Goal: Find specific page/section: Find specific page/section

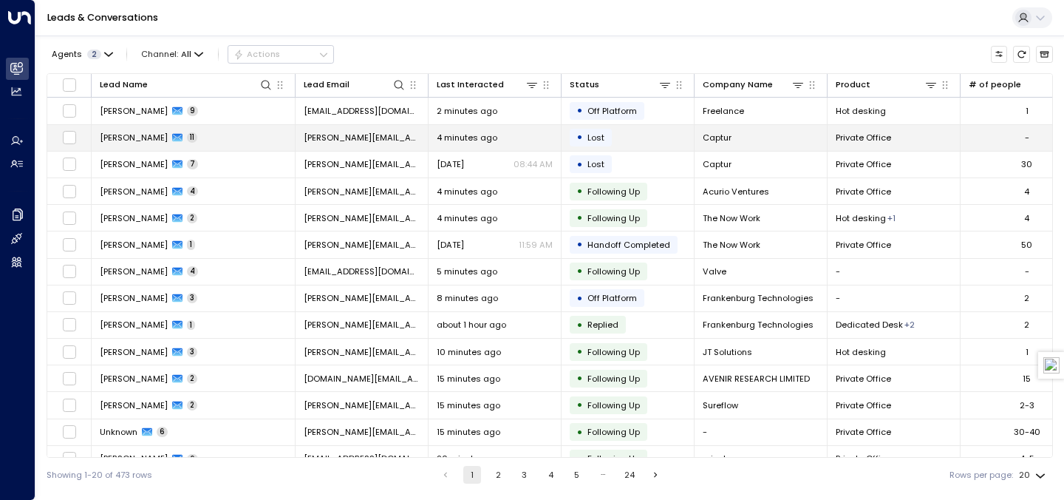
click at [316, 132] on span "[PERSON_NAME][EMAIL_ADDRESS]" at bounding box center [362, 138] width 116 height 12
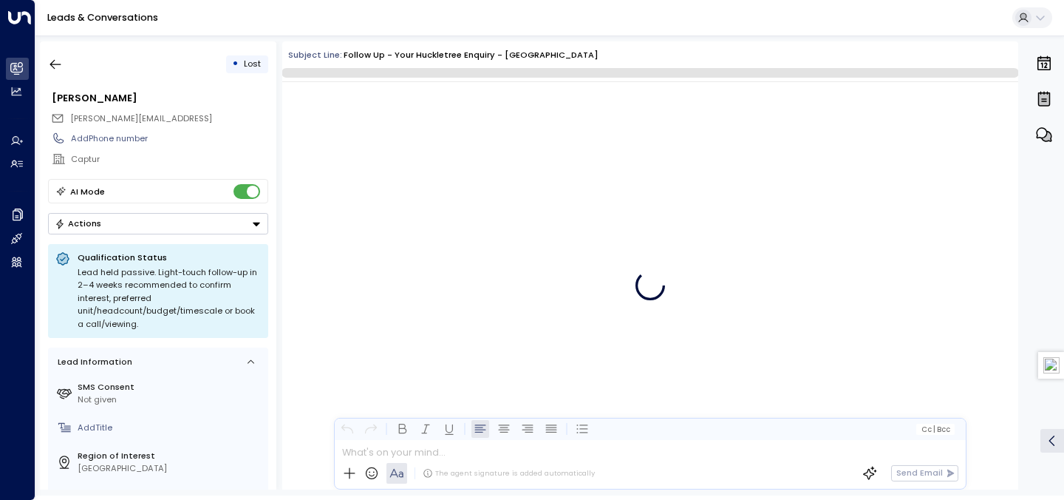
scroll to position [4066, 0]
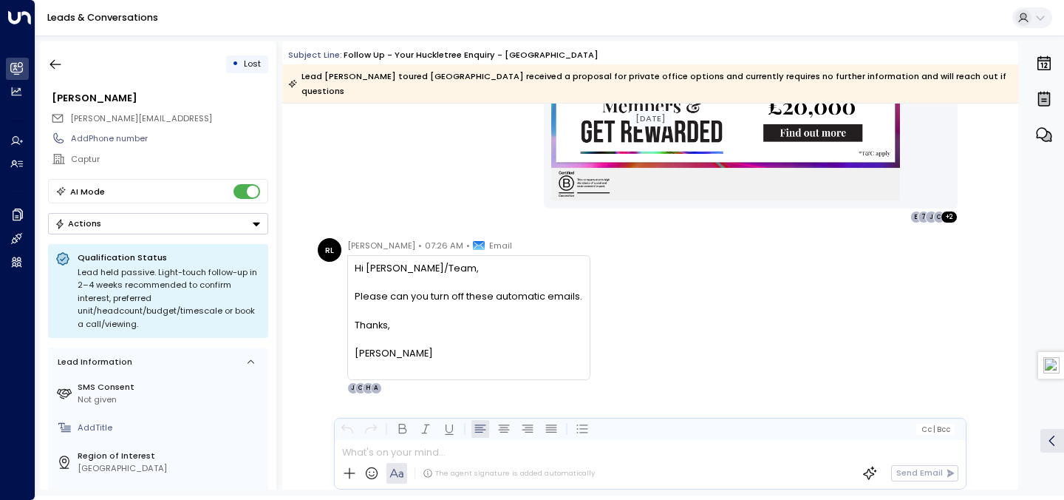
click at [256, 183] on div "AI Mode" at bounding box center [158, 191] width 220 height 24
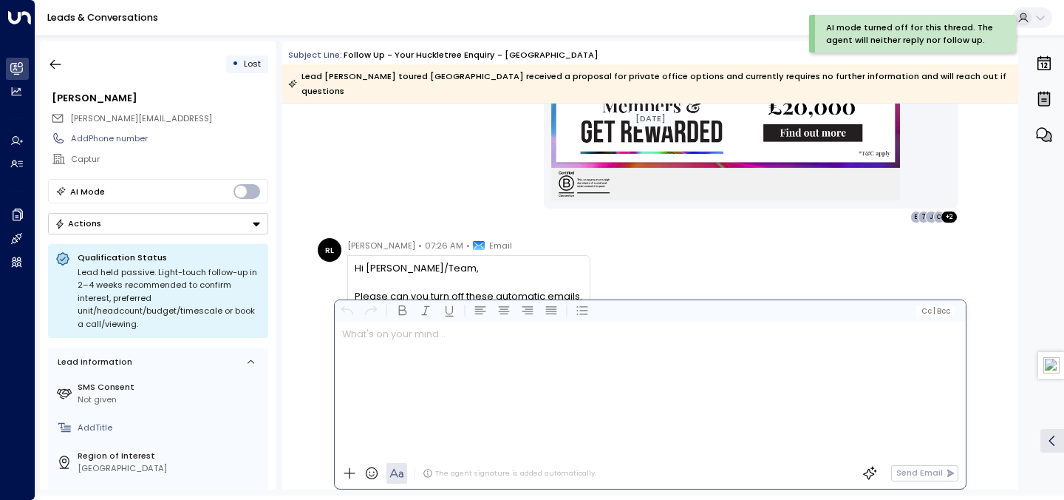
click at [395, 455] on div at bounding box center [650, 390] width 630 height 136
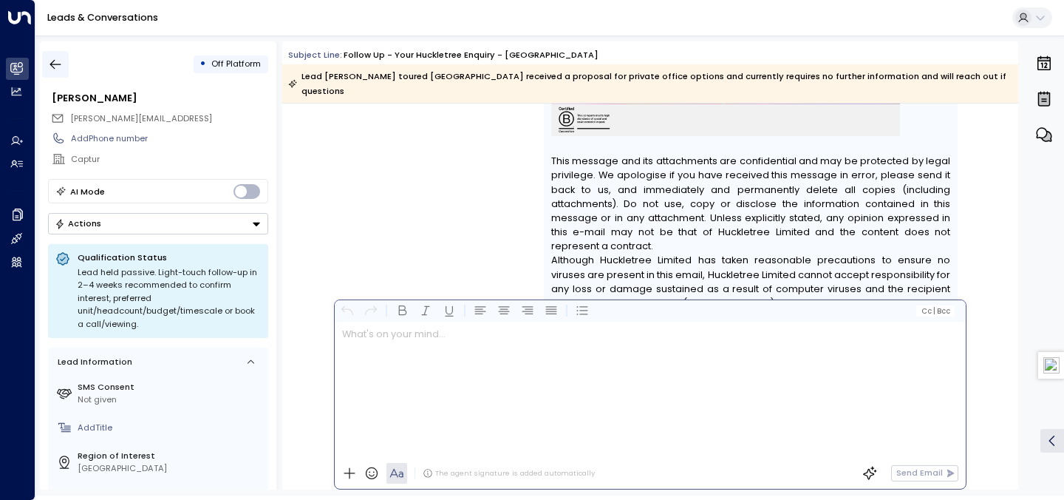
click at [64, 63] on button "button" at bounding box center [55, 64] width 27 height 27
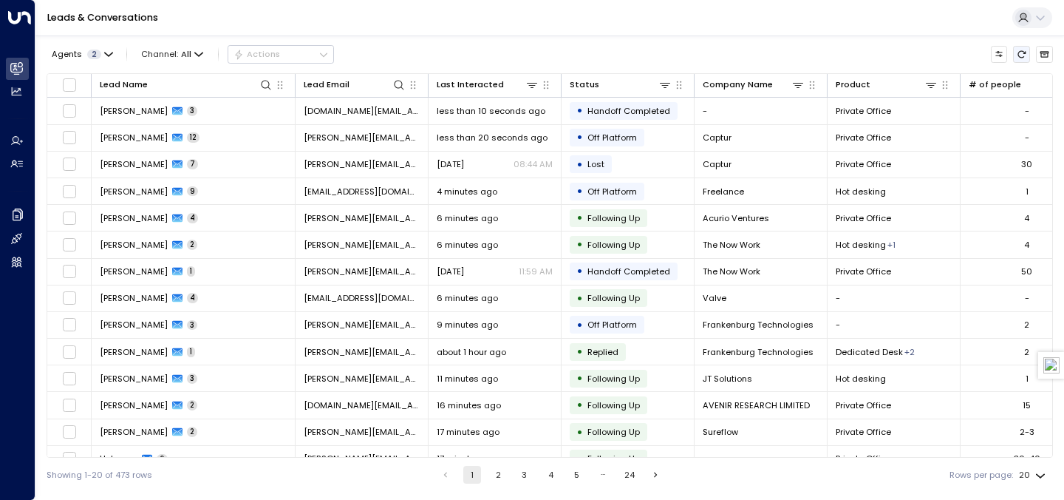
click at [1022, 58] on icon "Refresh" at bounding box center [1022, 55] width 10 height 10
click at [399, 83] on icon at bounding box center [399, 85] width 12 height 12
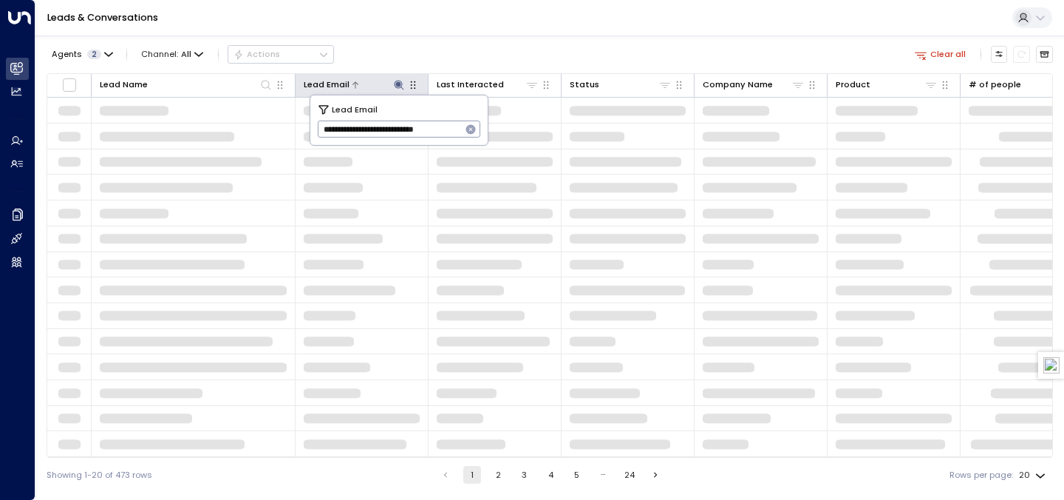
type input "**********"
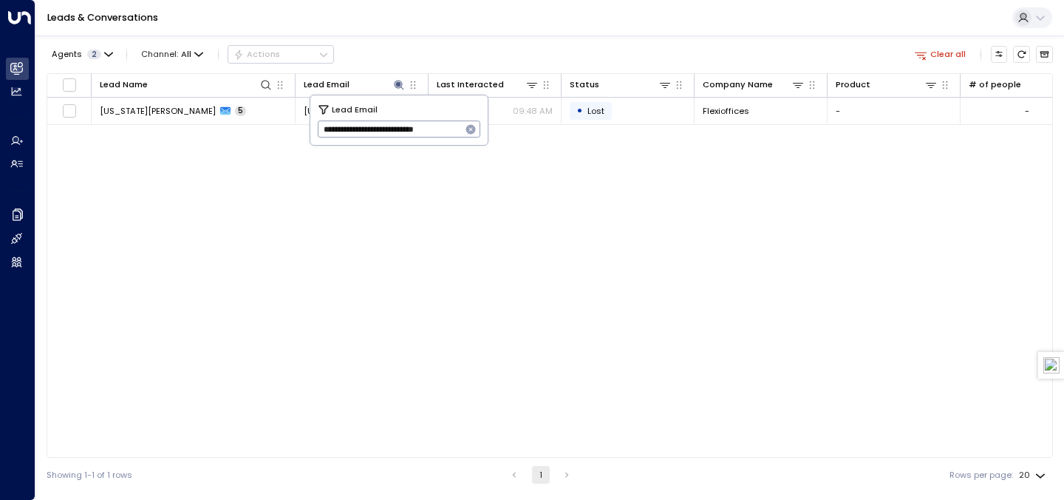
click at [275, 172] on div "Lead Name Lead Email Last Interacted Status Company Name Product # of people AI…" at bounding box center [550, 265] width 1007 height 384
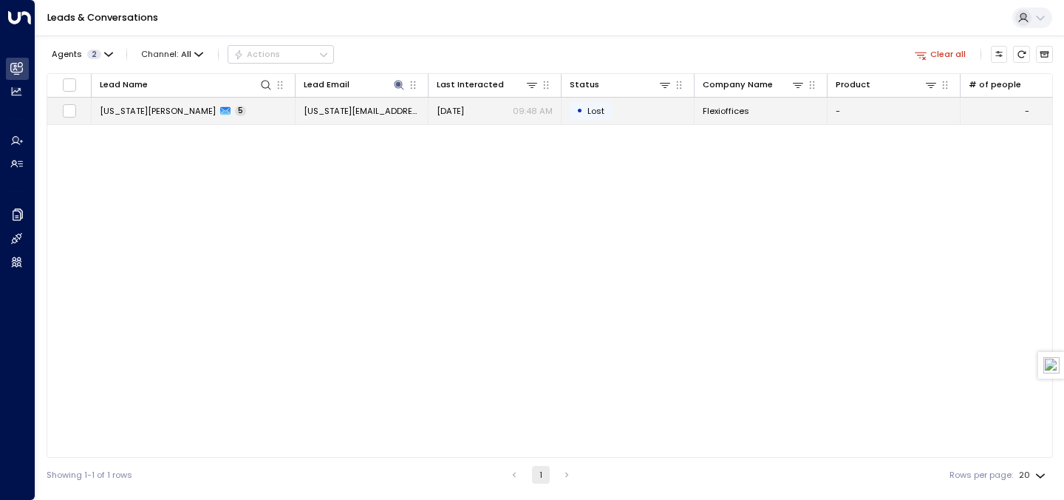
click at [282, 122] on td "[US_STATE][PERSON_NAME] 5" at bounding box center [194, 111] width 204 height 26
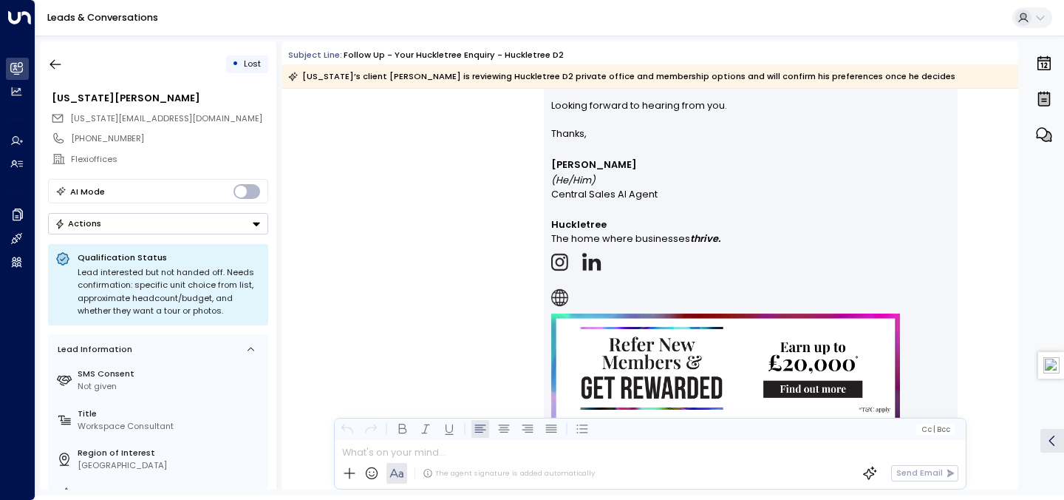
scroll to position [1861, 0]
